Goal: Find specific page/section: Find specific page/section

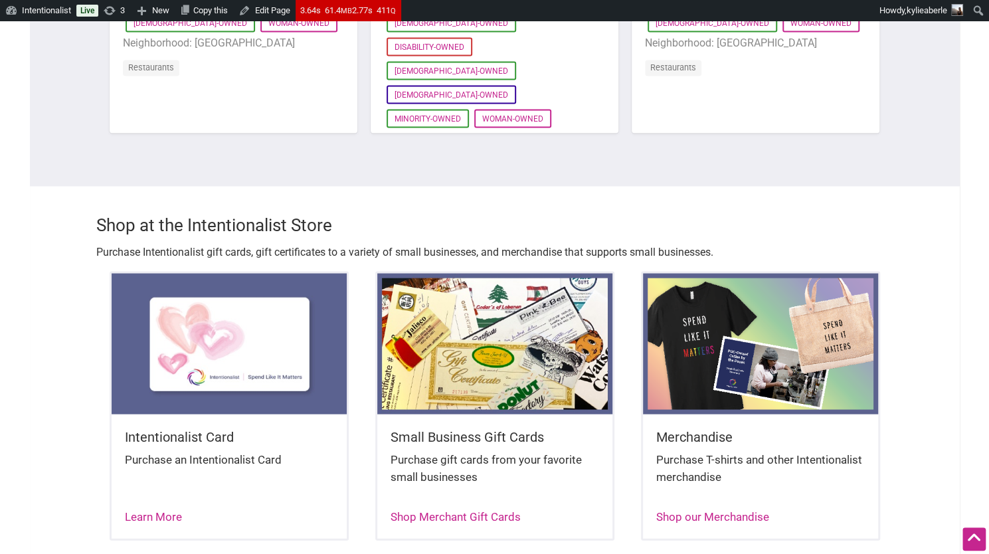
scroll to position [1319, 0]
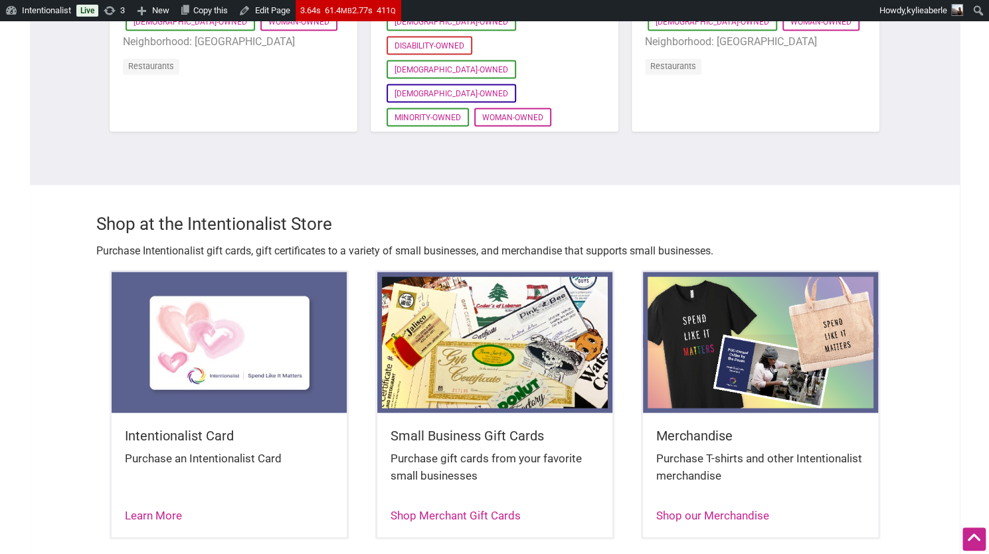
click at [734, 348] on img at bounding box center [760, 342] width 235 height 141
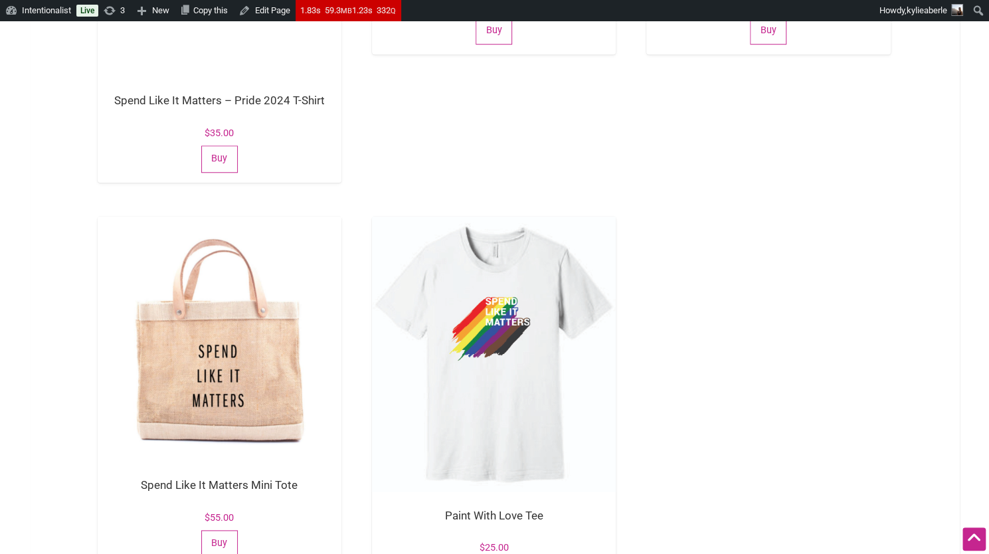
scroll to position [651, 0]
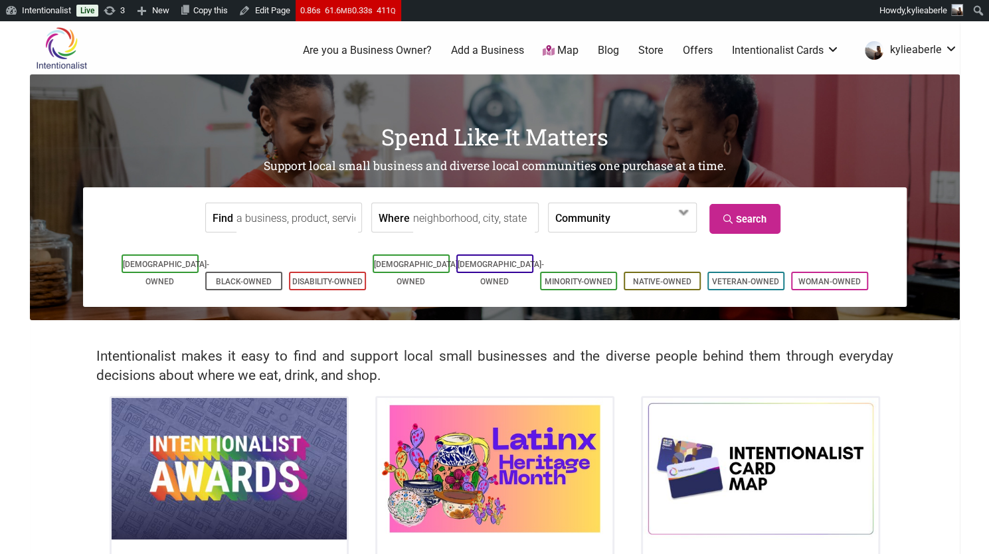
click at [303, 219] on input "Find" at bounding box center [297, 218] width 122 height 30
type input "cofee"
click at [735, 207] on link "Search" at bounding box center [744, 219] width 71 height 30
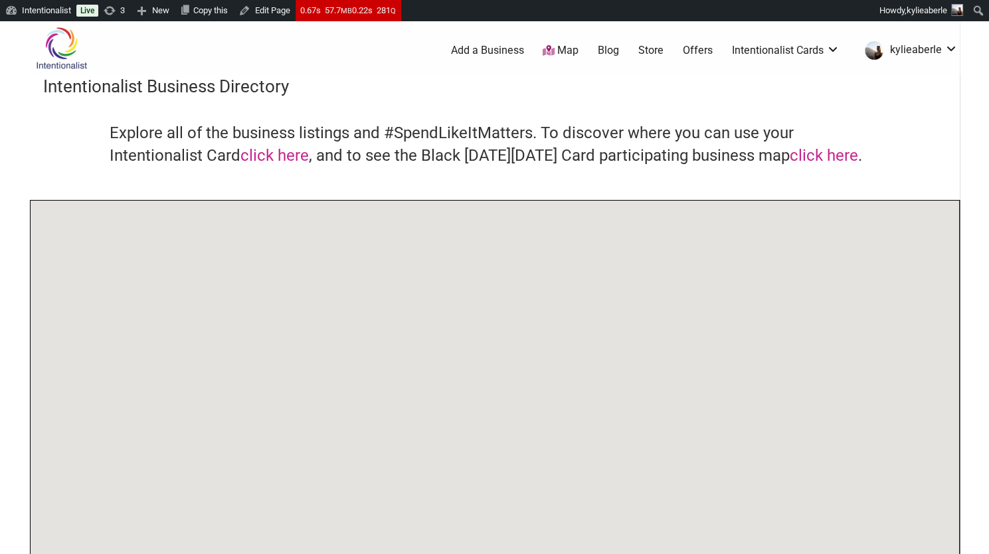
click at [21, 147] on body "Please wait, copying in progress... If you’re making a lot of copies it can tak…" at bounding box center [494, 298] width 989 height 554
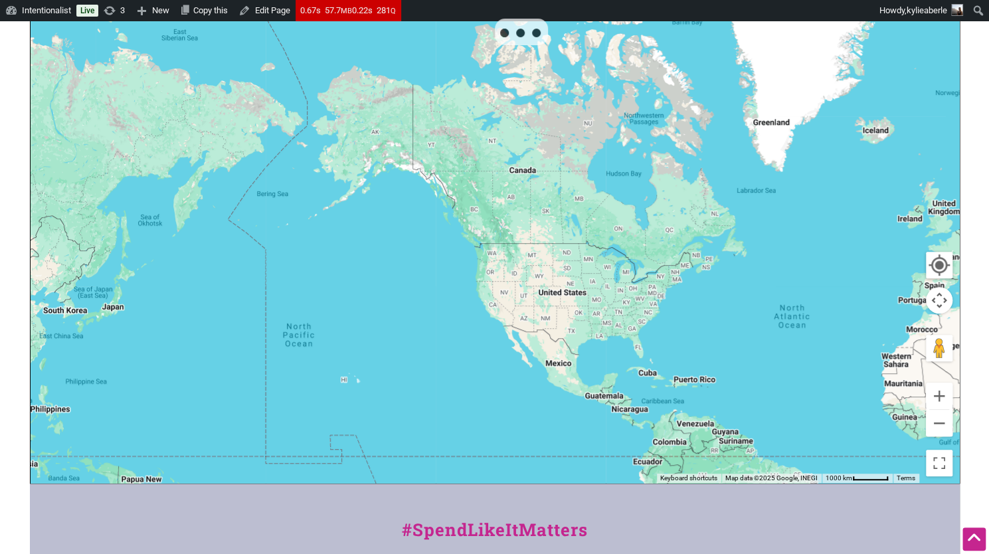
scroll to position [1, 0]
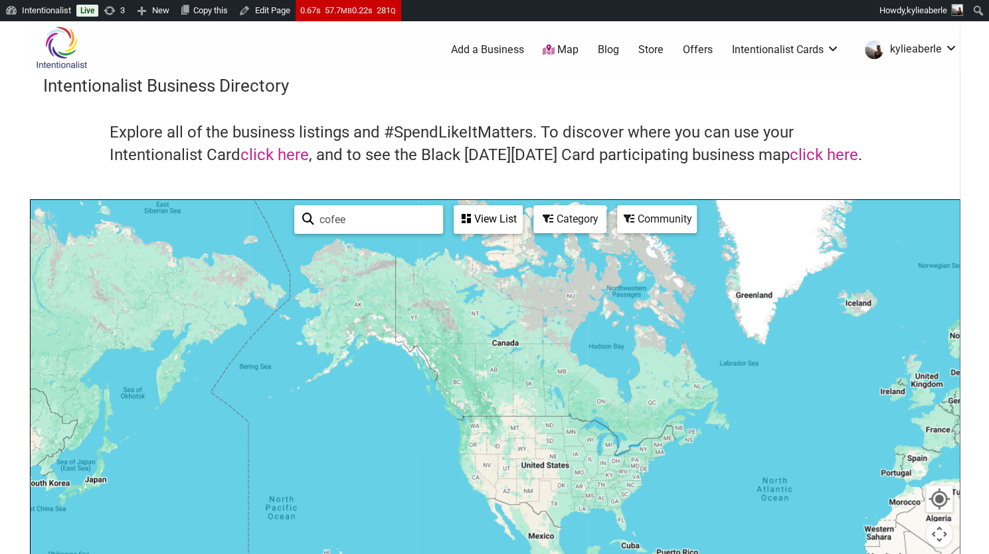
click at [364, 223] on input "cofee" at bounding box center [374, 220] width 121 height 26
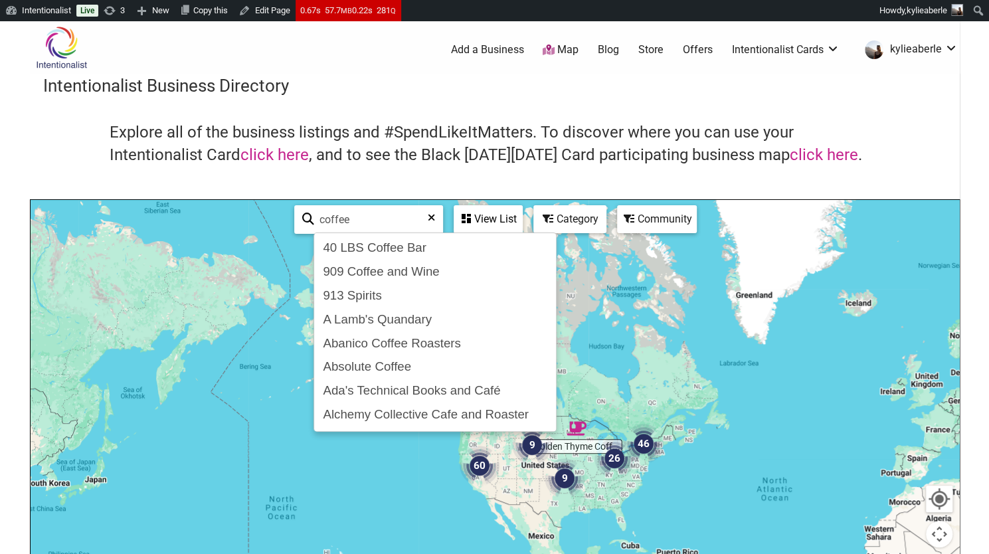
type input "coffee"
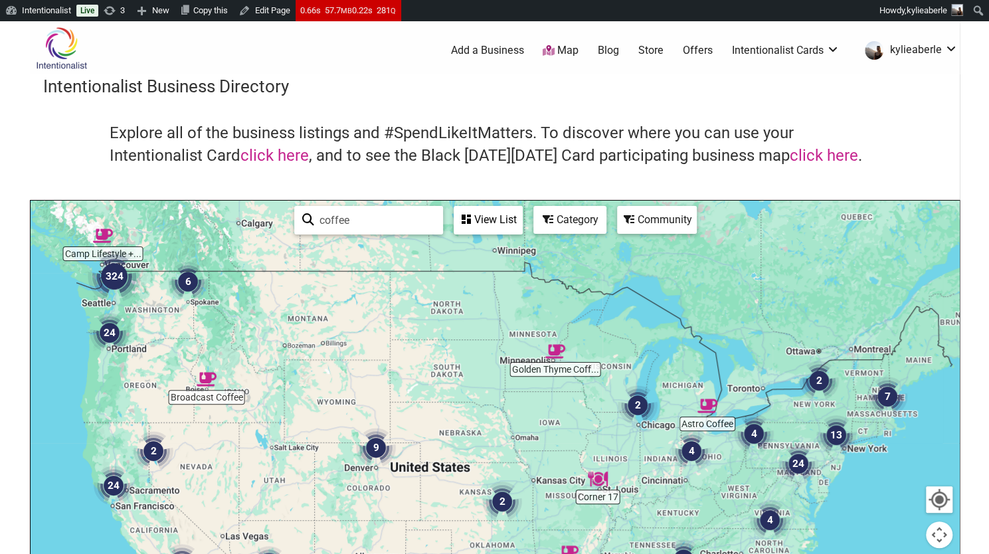
drag, startPoint x: 371, startPoint y: 227, endPoint x: 314, endPoint y: 226, distance: 57.8
click at [314, 226] on input "coffee" at bounding box center [374, 220] width 121 height 26
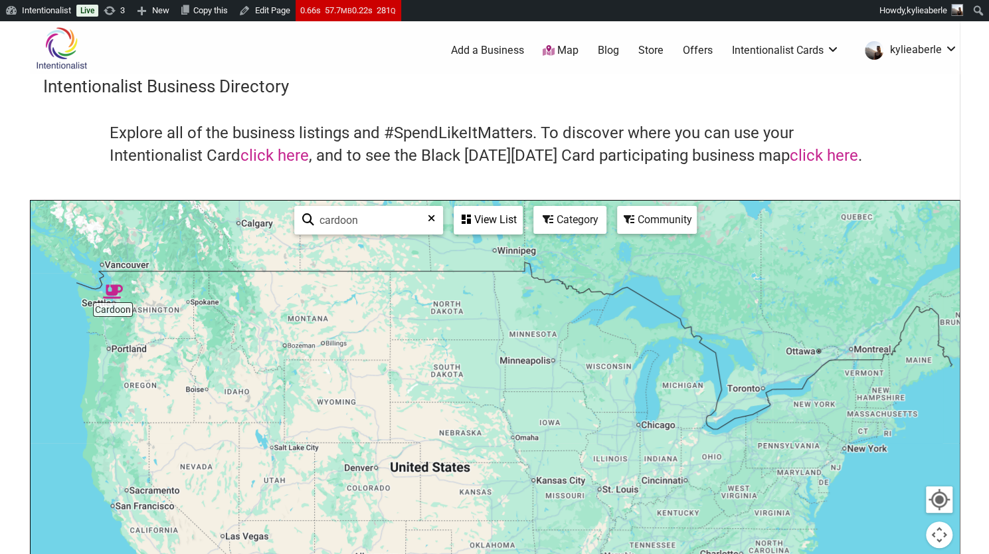
type input "cardoon"
click at [112, 290] on img "Cardoon" at bounding box center [113, 291] width 31 height 31
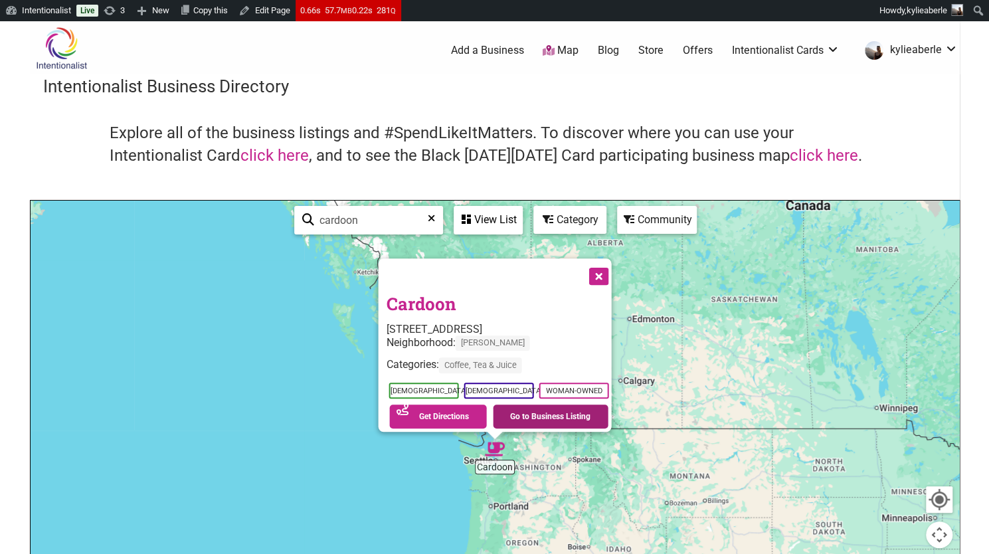
click at [551, 405] on link "Go to Business Listing" at bounding box center [551, 417] width 116 height 24
